Goal: Transaction & Acquisition: Purchase product/service

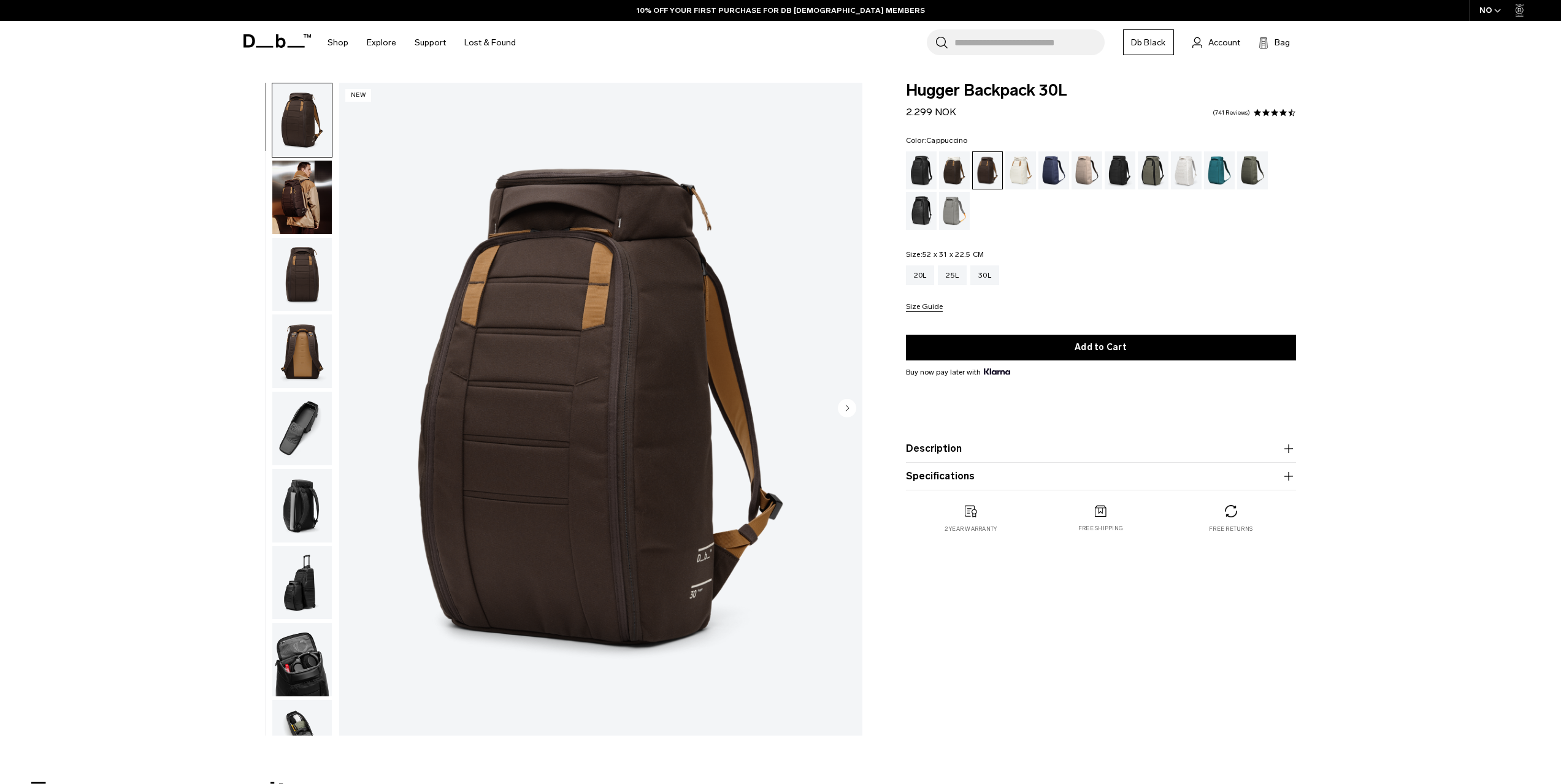
drag, startPoint x: 0, startPoint y: 0, endPoint x: 955, endPoint y: 173, distance: 970.5
click at [955, 173] on div "Cappuccino" at bounding box center [955, 169] width 31 height 38
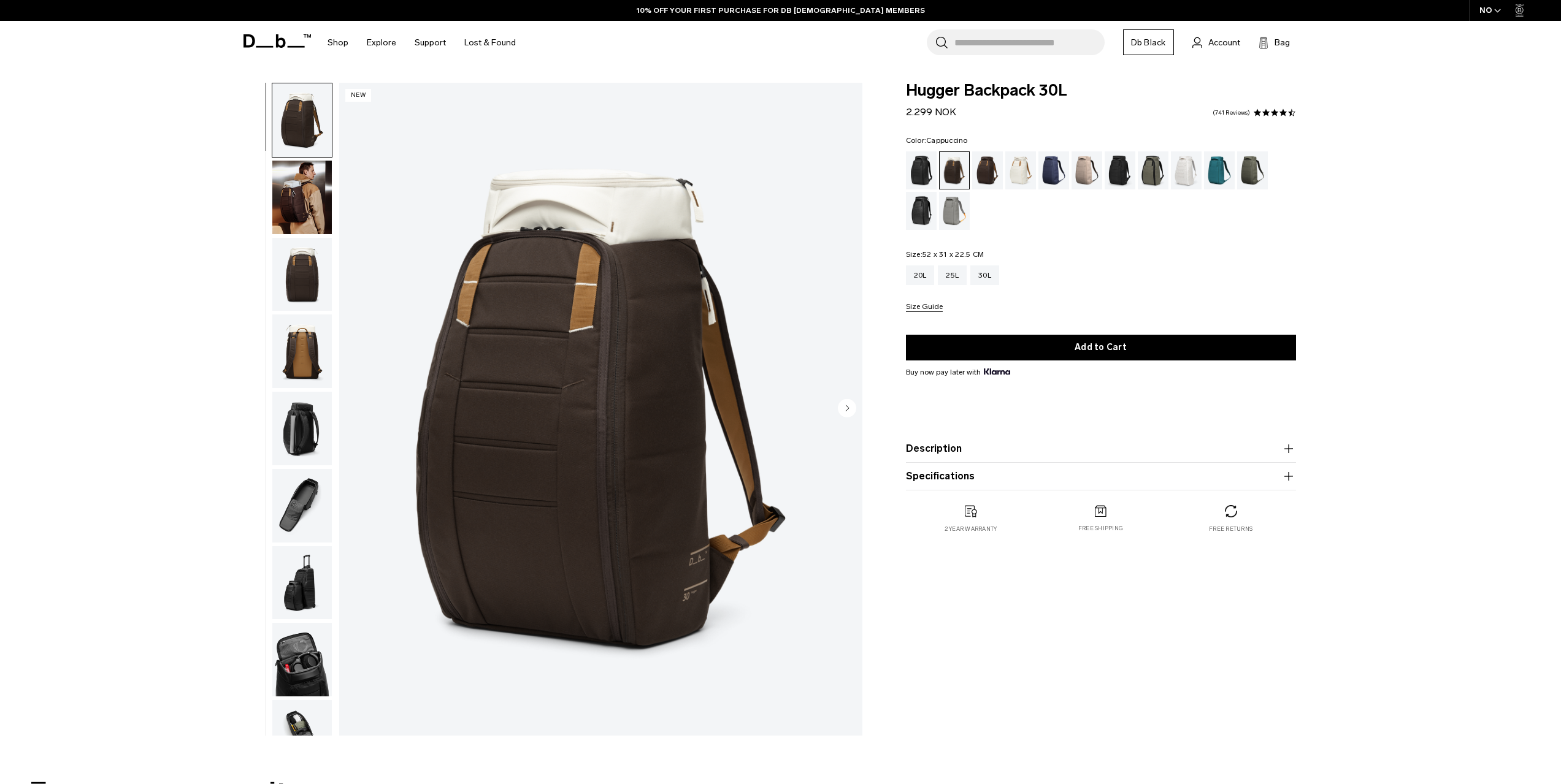
click at [303, 284] on img "button" at bounding box center [301, 275] width 59 height 74
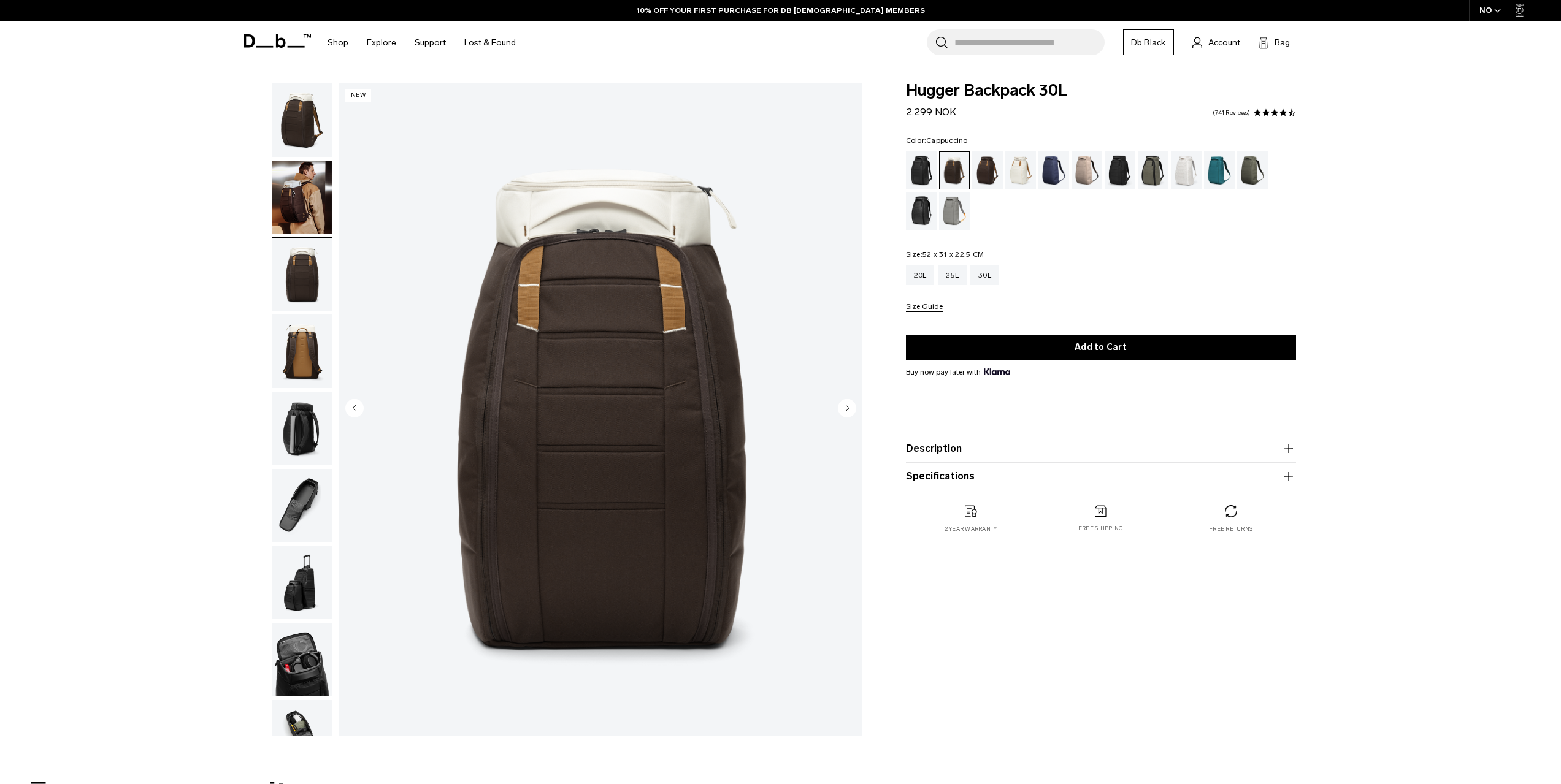
scroll to position [116, 0]
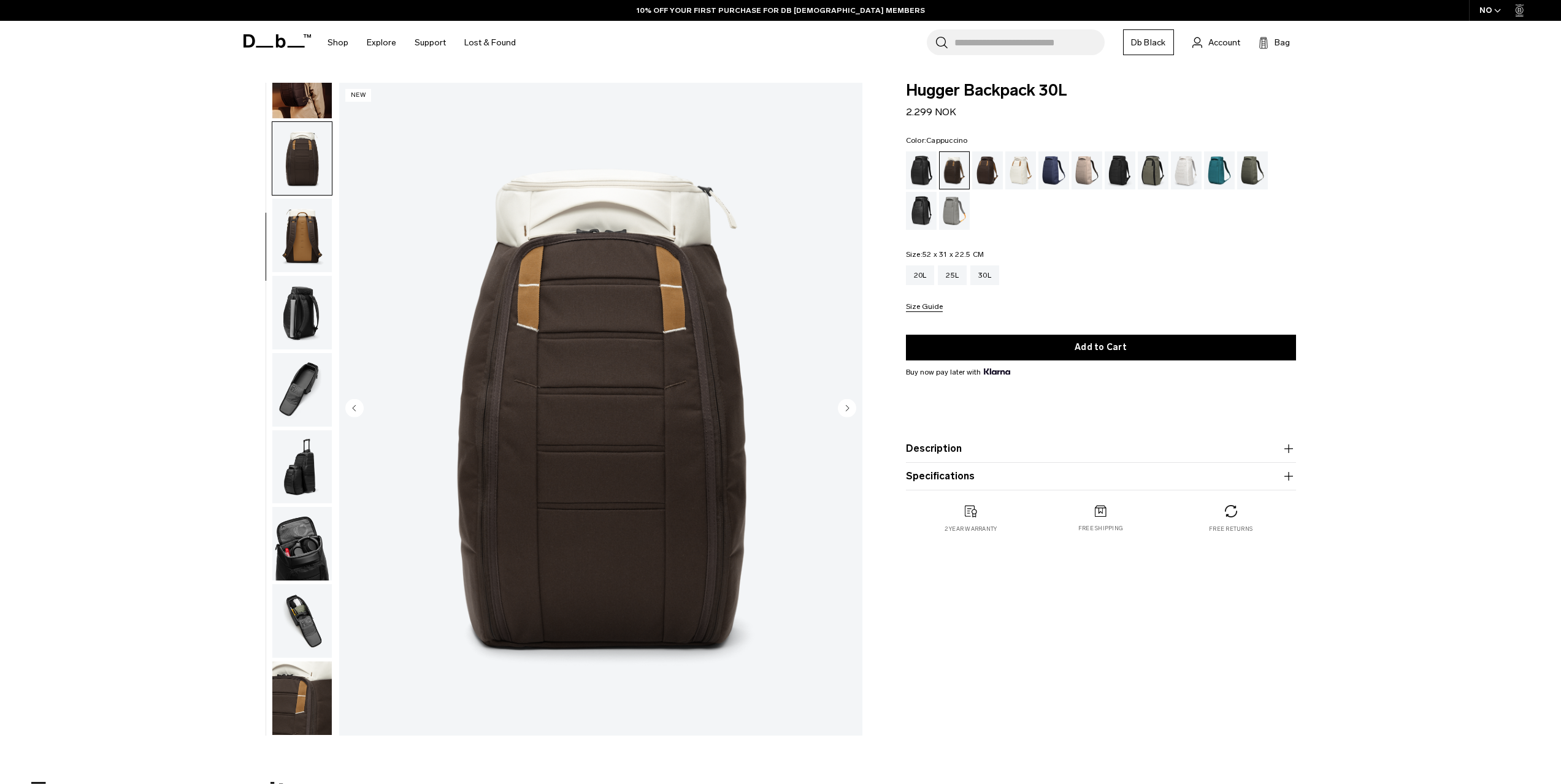
click at [304, 249] on img "button" at bounding box center [301, 235] width 59 height 74
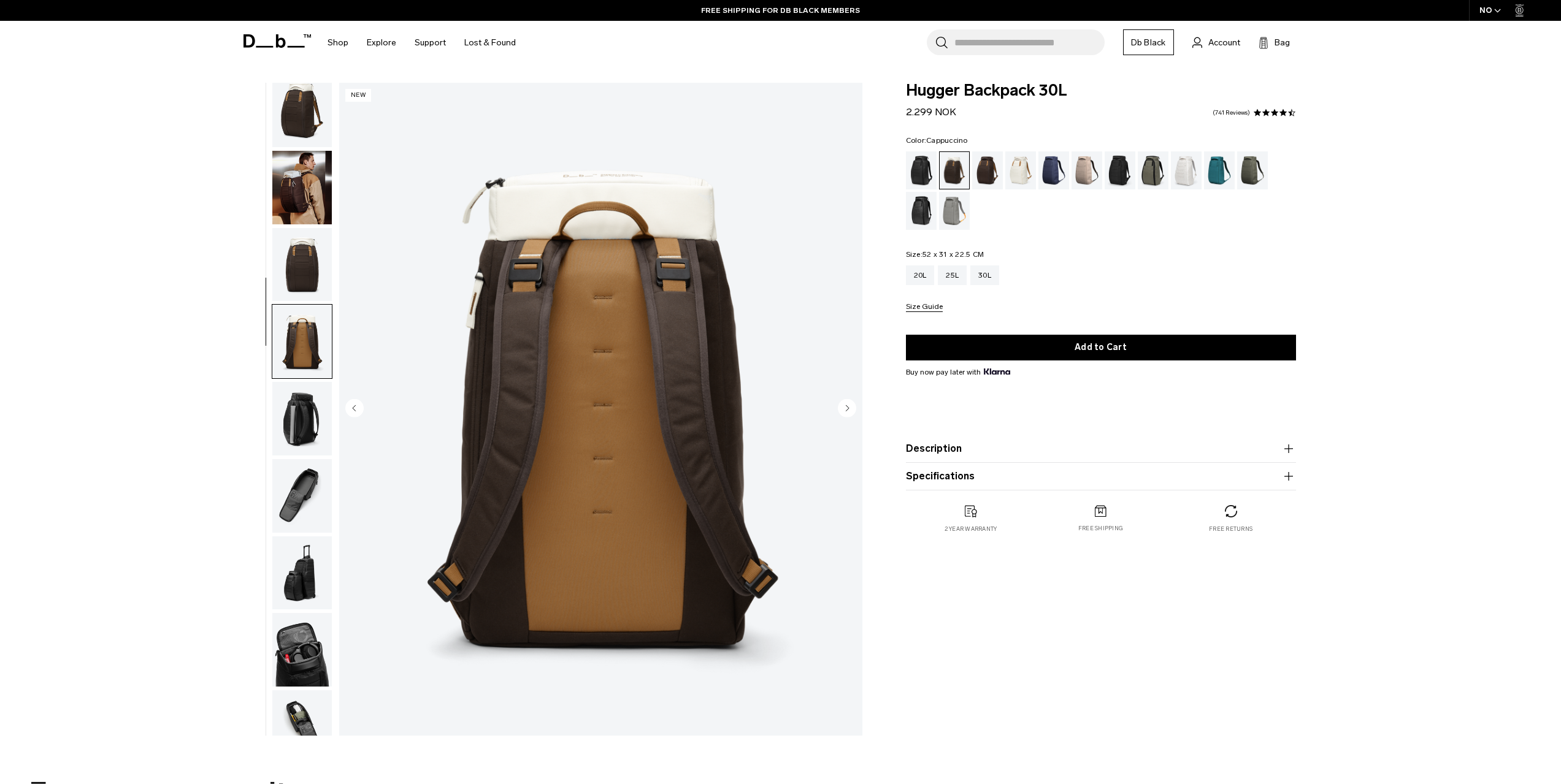
scroll to position [0, 0]
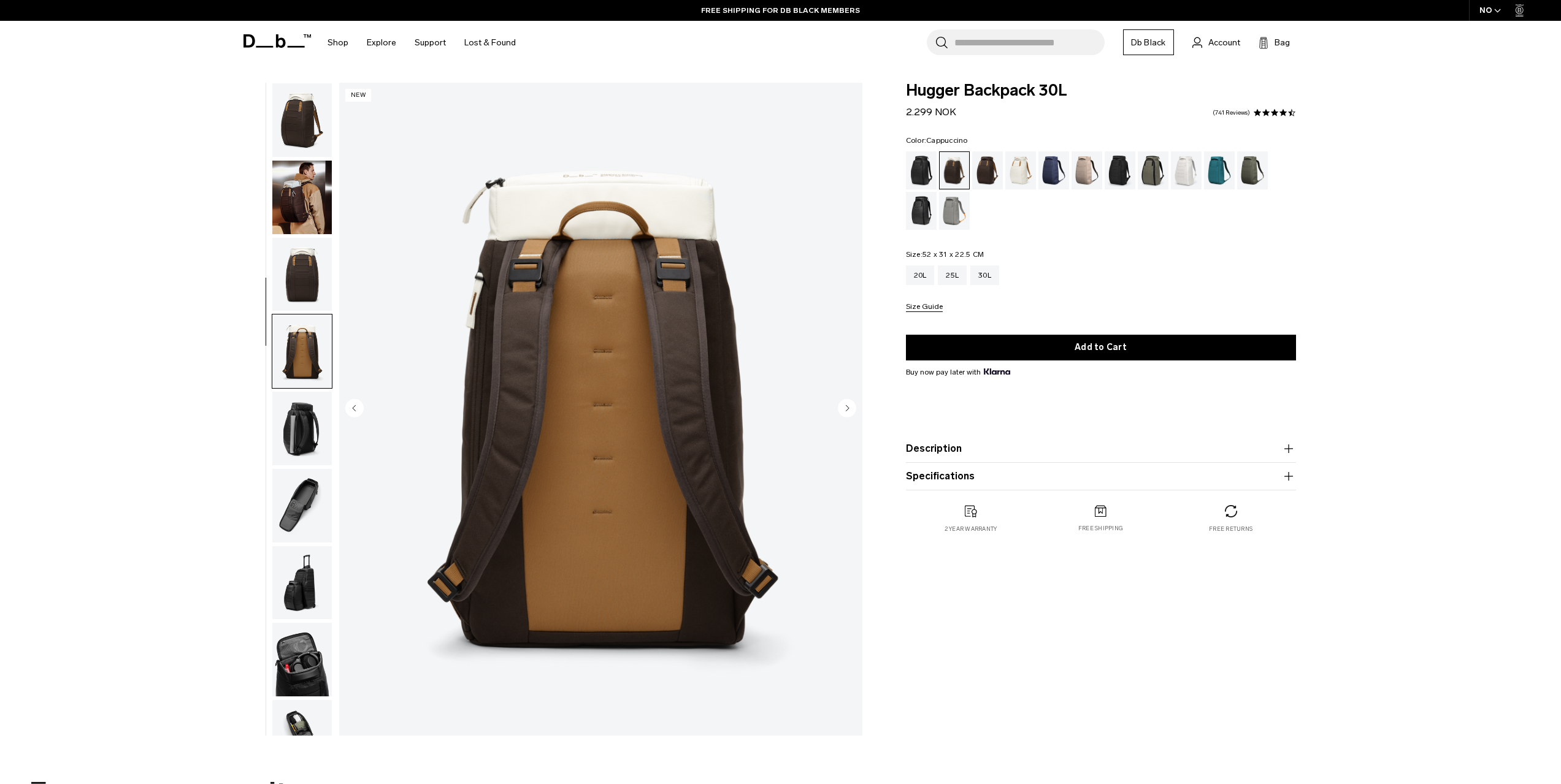
click at [304, 188] on img "button" at bounding box center [301, 197] width 59 height 74
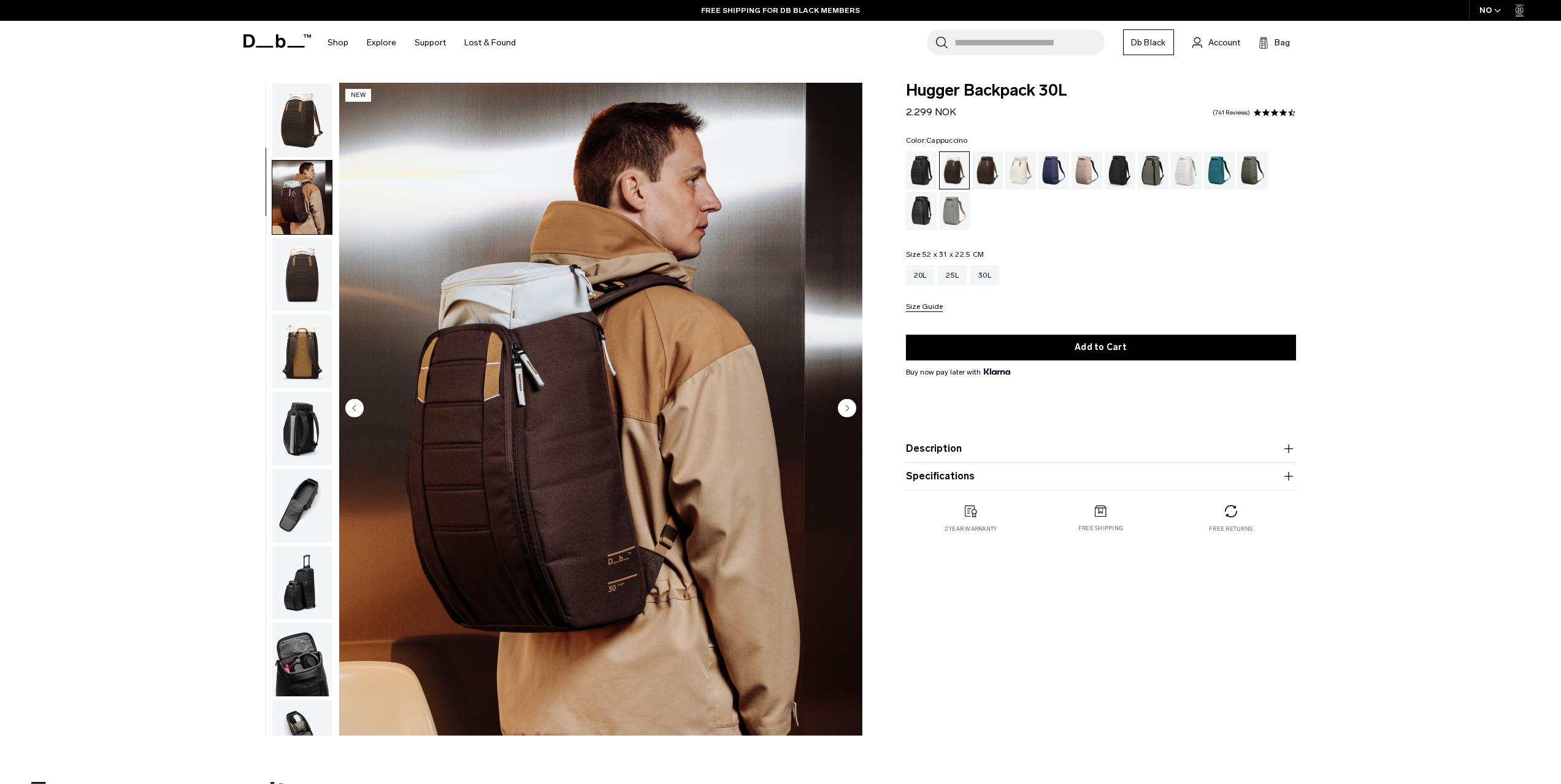
scroll to position [77, 0]
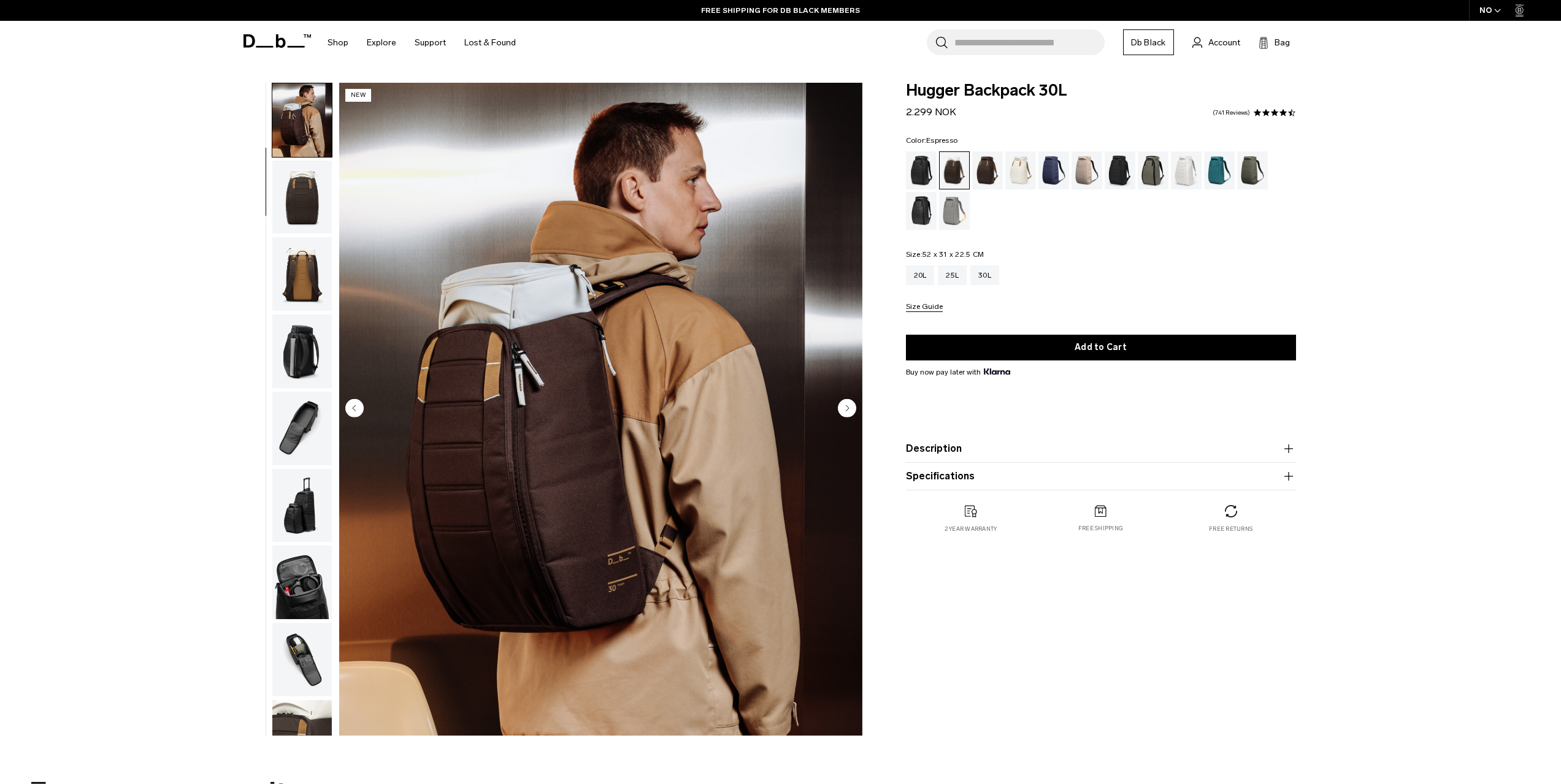
click at [983, 169] on div "Espresso" at bounding box center [988, 169] width 31 height 38
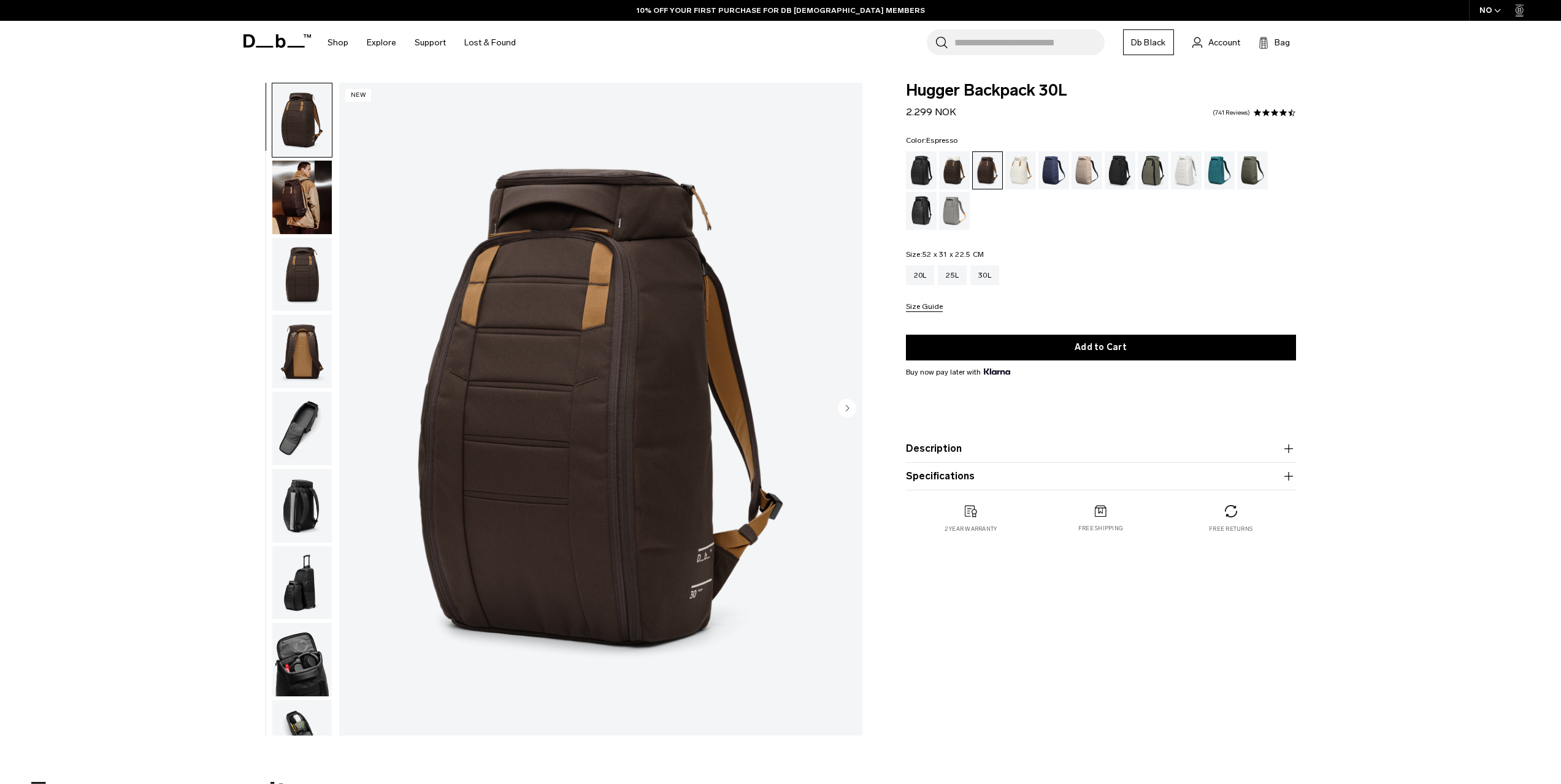
click at [305, 357] on img "button" at bounding box center [301, 351] width 59 height 74
